Goal: Entertainment & Leisure: Consume media (video, audio)

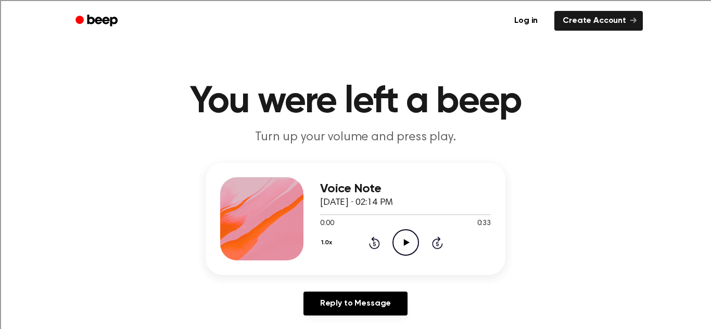
click at [403, 242] on icon at bounding box center [406, 242] width 6 height 7
click at [409, 249] on icon "Play Audio" at bounding box center [405, 242] width 27 height 27
click at [409, 241] on icon "Play Audio" at bounding box center [405, 242] width 27 height 27
click at [413, 239] on icon "Play Audio" at bounding box center [405, 242] width 27 height 27
click at [407, 247] on icon "Play Audio" at bounding box center [405, 242] width 27 height 27
